Goal: Information Seeking & Learning: Learn about a topic

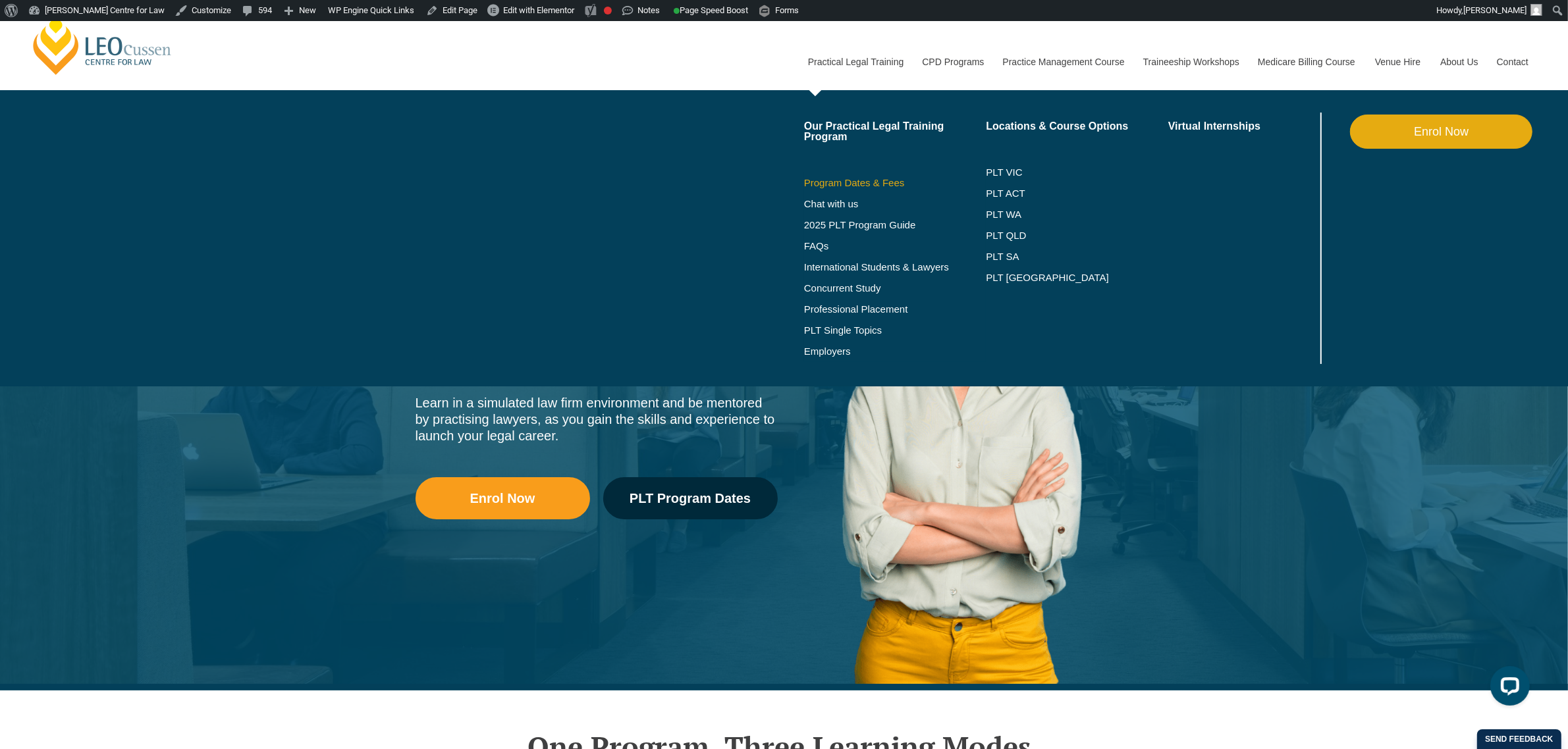
click at [863, 186] on link "Program Dates & Fees" at bounding box center [895, 183] width 182 height 11
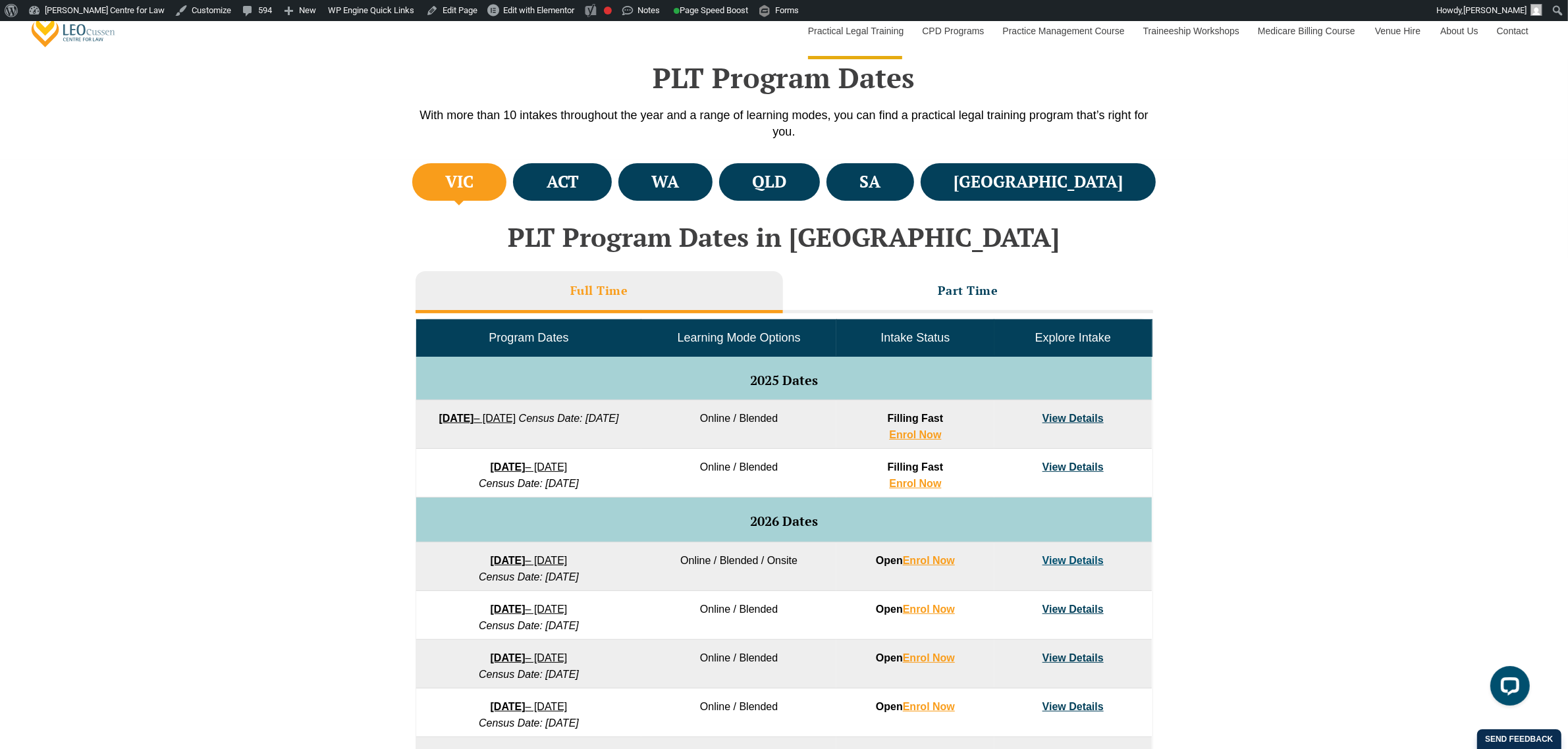
click at [302, 334] on div "VIC ACT WA QLD SA" at bounding box center [784, 550] width 1568 height 780
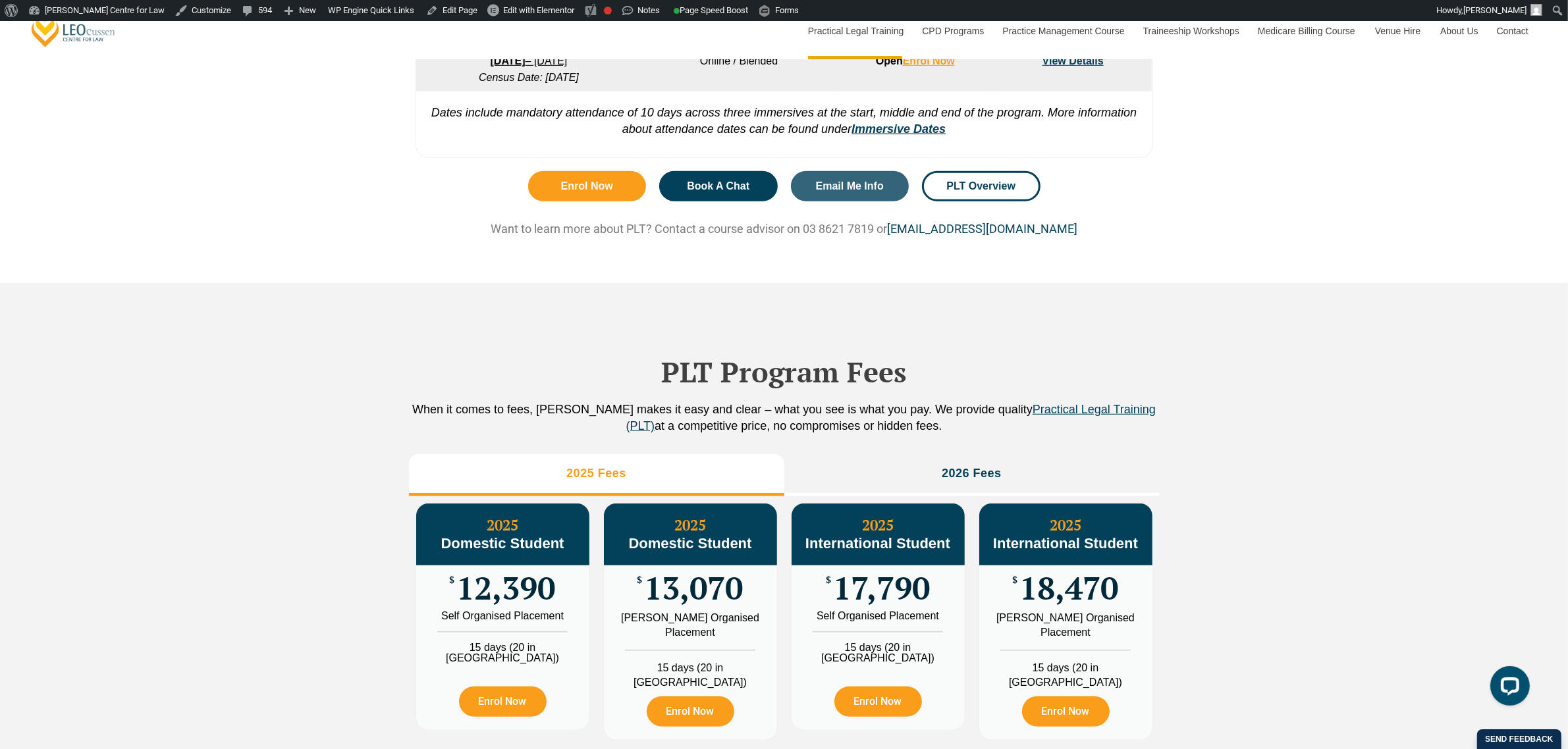
scroll to position [1235, 0]
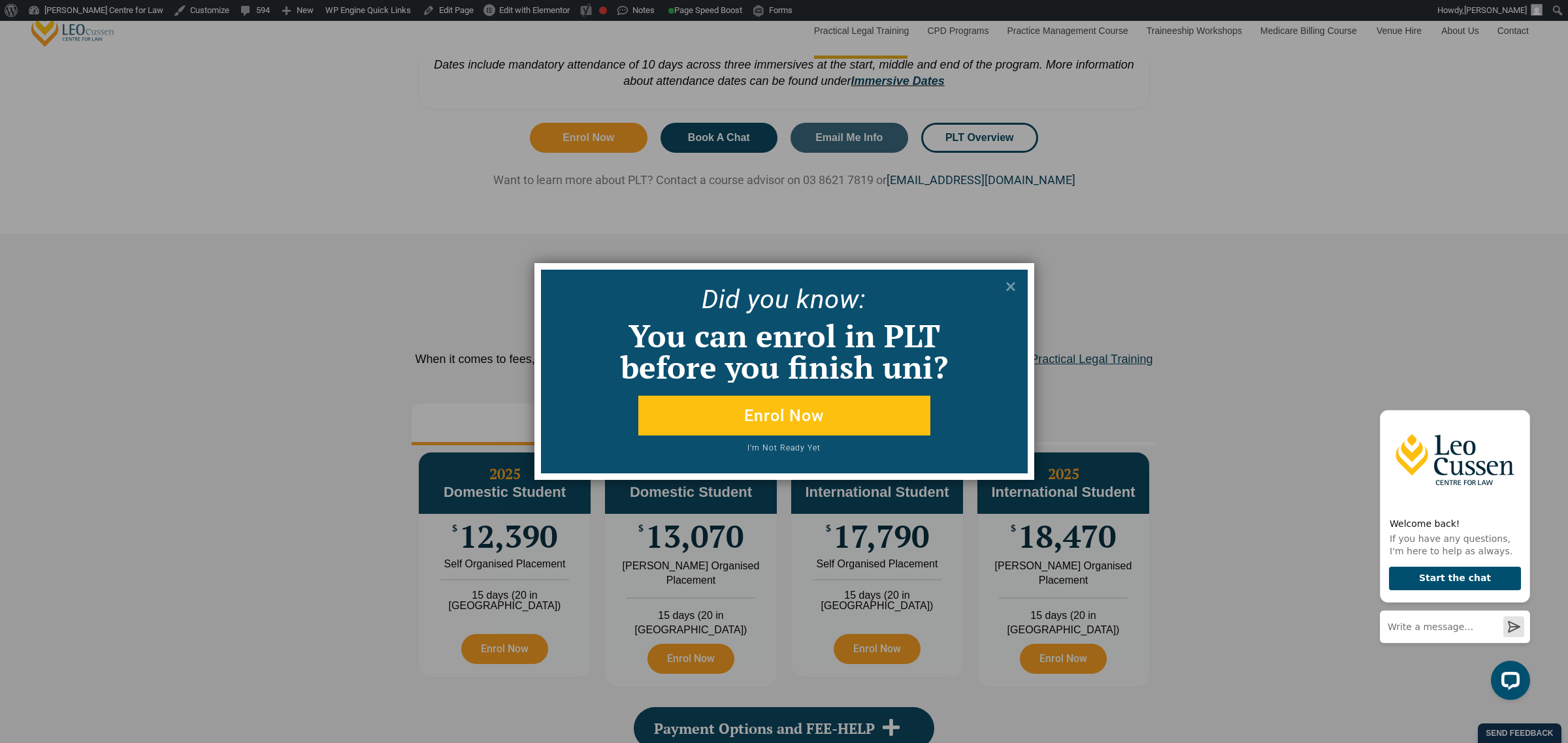
drag, startPoint x: 804, startPoint y: 446, endPoint x: 756, endPoint y: 449, distance: 48.1
click at [756, 449] on button "I'm Not Ready Yet" at bounding box center [784, 452] width 389 height 17
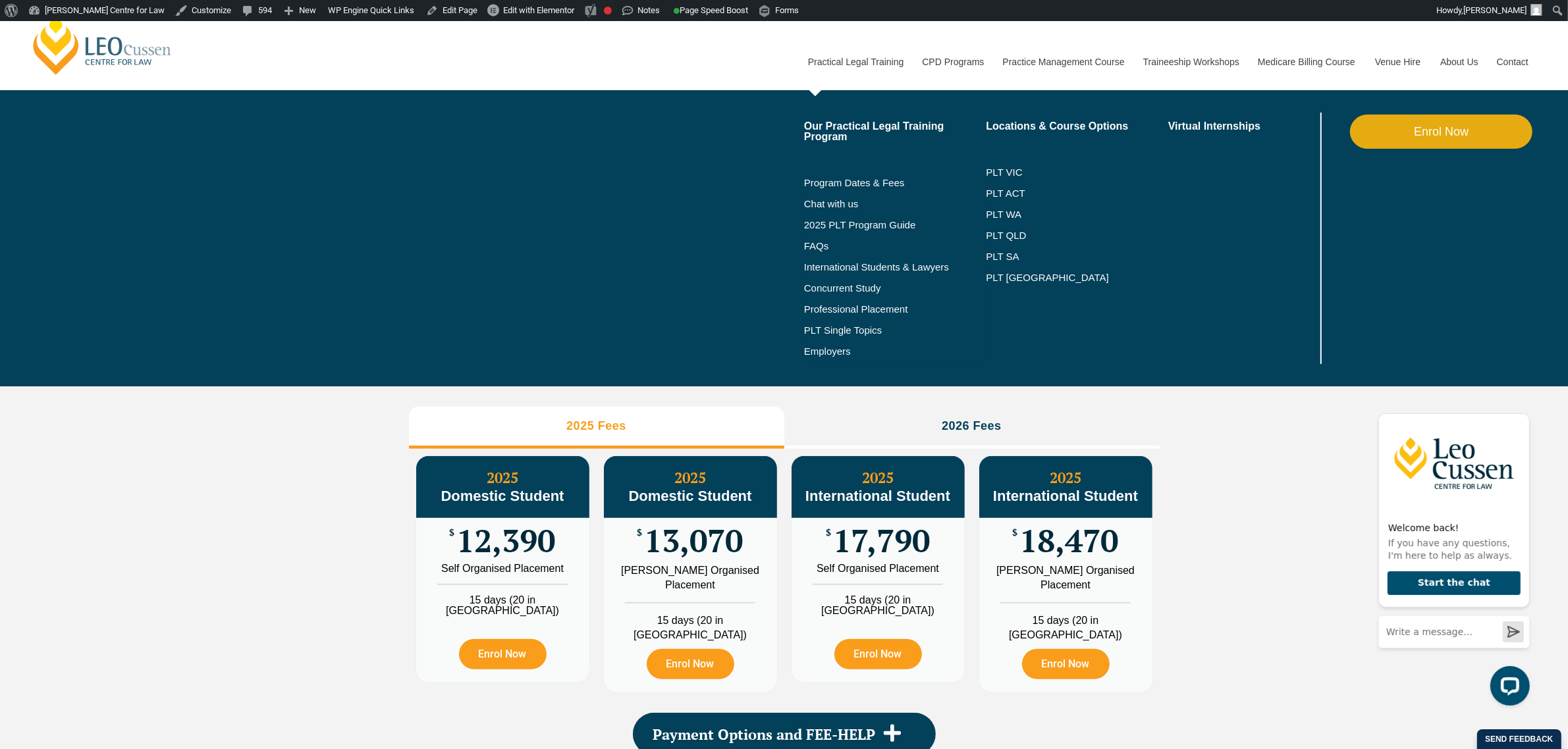
click at [875, 56] on link "Practical Legal Training" at bounding box center [855, 61] width 115 height 57
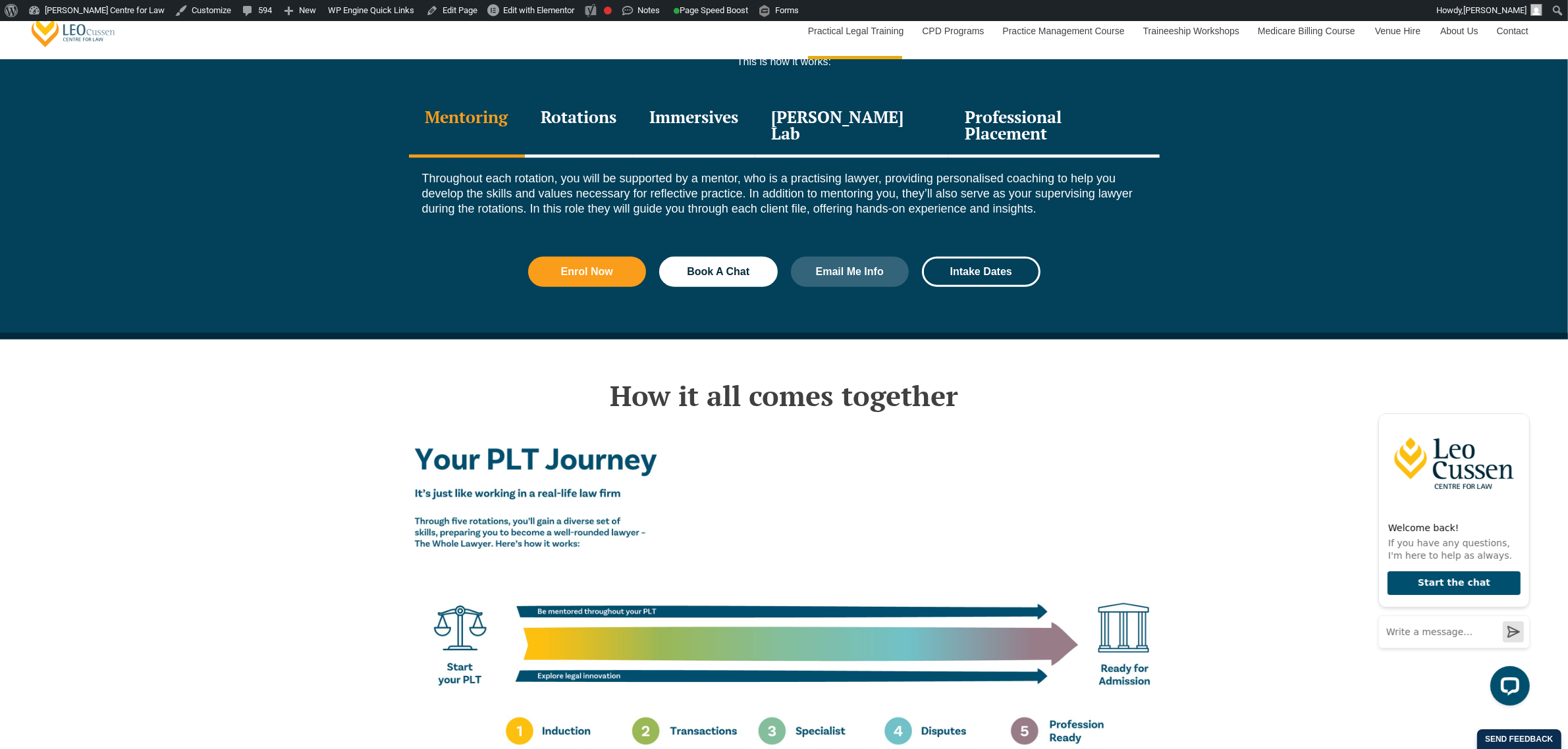
scroll to position [2222, 0]
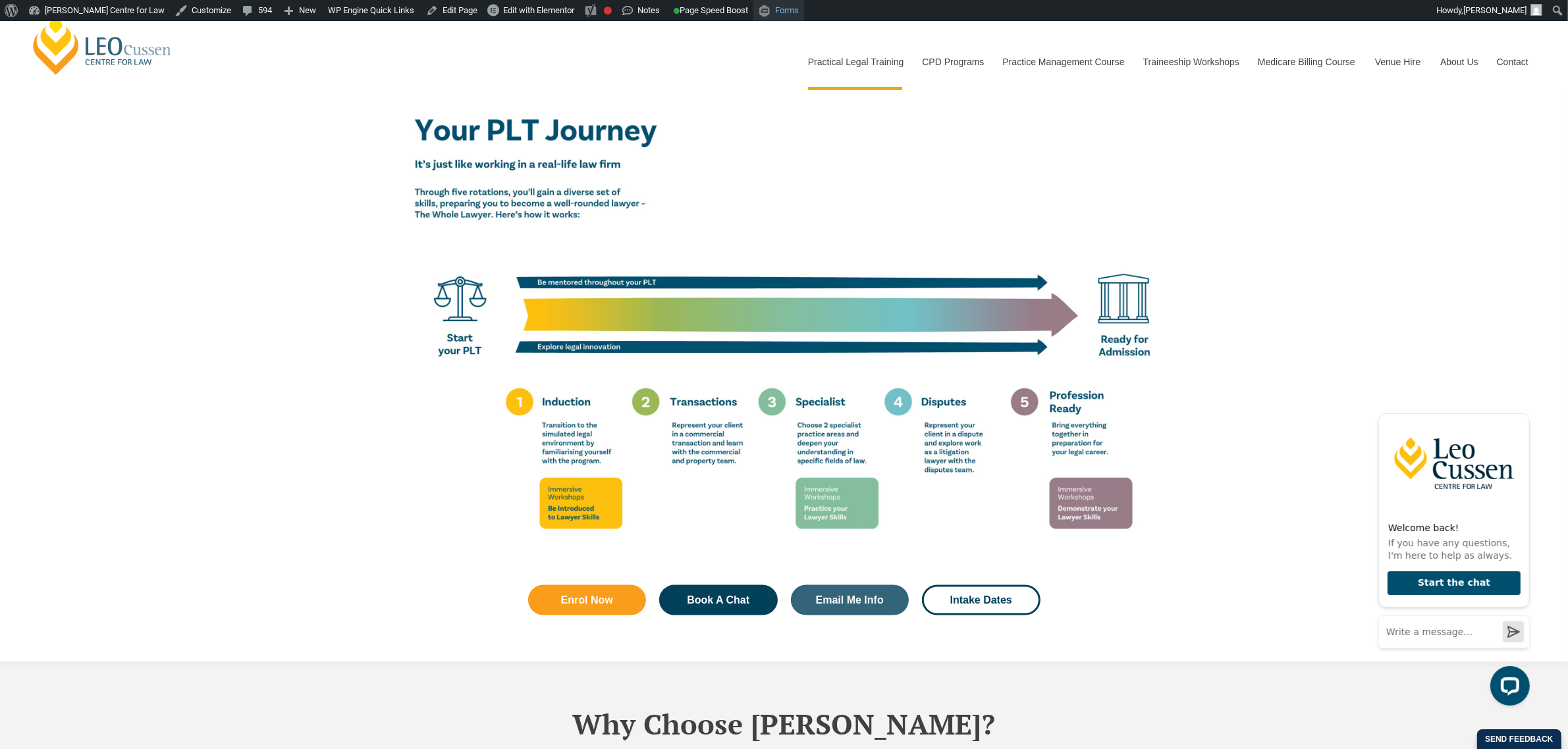
drag, startPoint x: 241, startPoint y: 170, endPoint x: 787, endPoint y: 1, distance: 571.6
click at [241, 170] on div "How it all comes together Enrol Now Book A Chat Email Me Info Intake Dates" at bounding box center [784, 339] width 1568 height 658
